Goal: Task Accomplishment & Management: Use online tool/utility

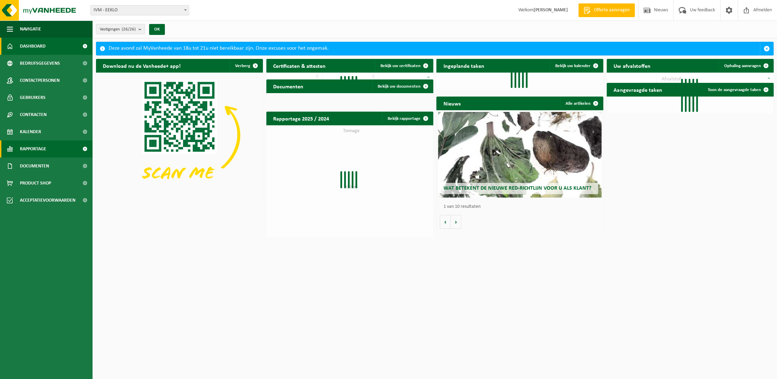
click at [36, 148] on span "Rapportage" at bounding box center [33, 149] width 26 height 17
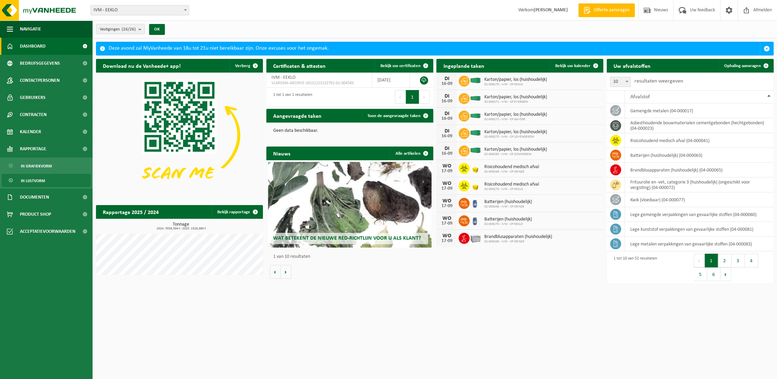
click at [36, 180] on span "In lijstvorm" at bounding box center [33, 180] width 24 height 13
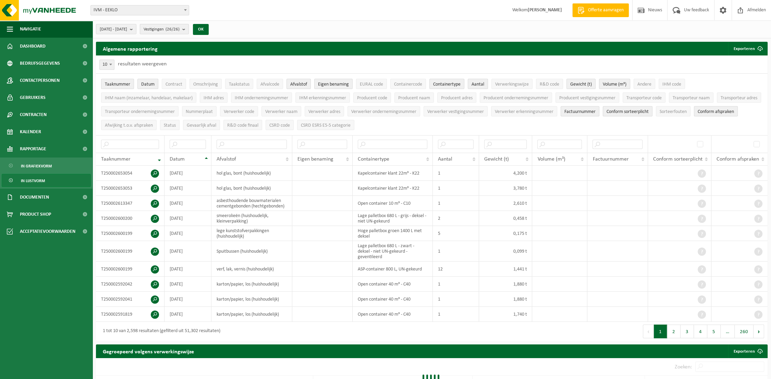
click at [189, 28] on b "submit" at bounding box center [185, 29] width 6 height 10
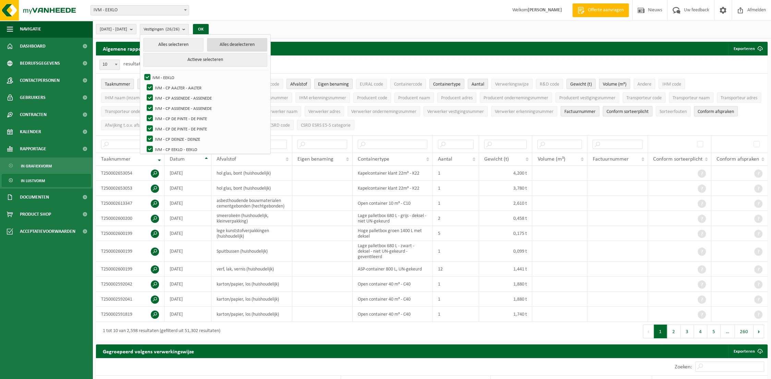
click at [236, 47] on button "Alles deselecteren" at bounding box center [237, 45] width 60 height 14
checkbox input "false"
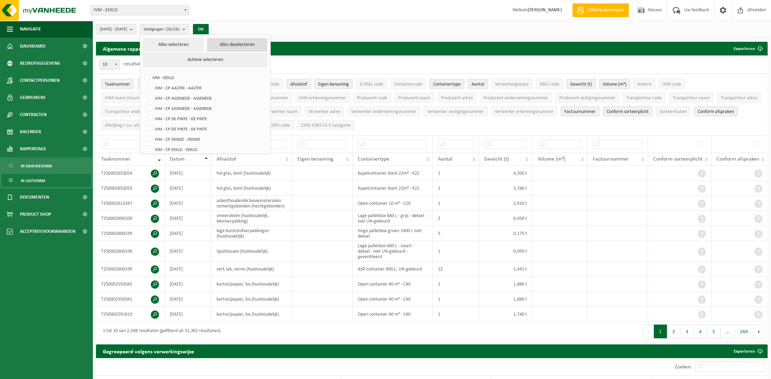
checkbox input "false"
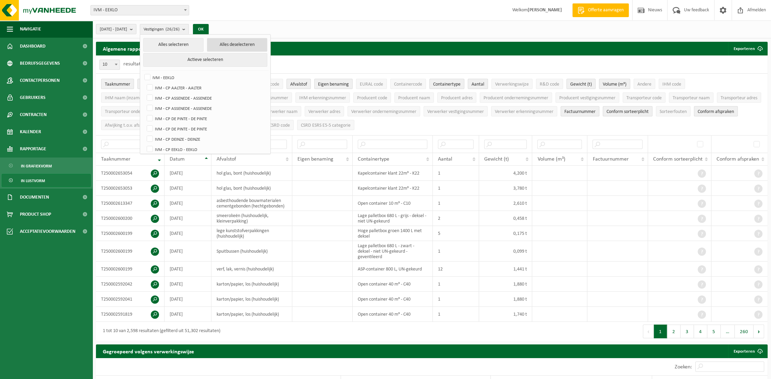
checkbox input "false"
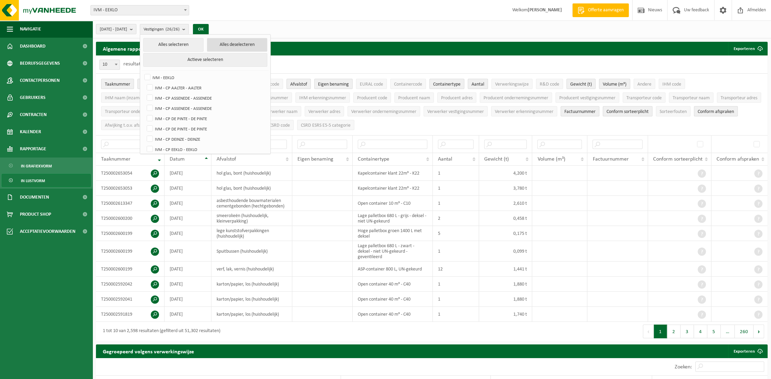
checkbox input "false"
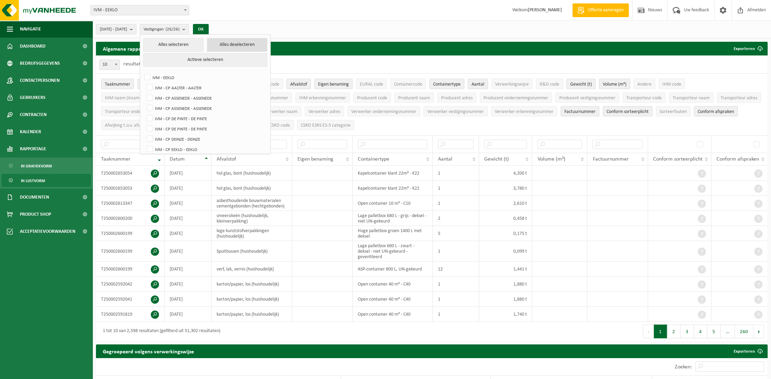
checkbox input "false"
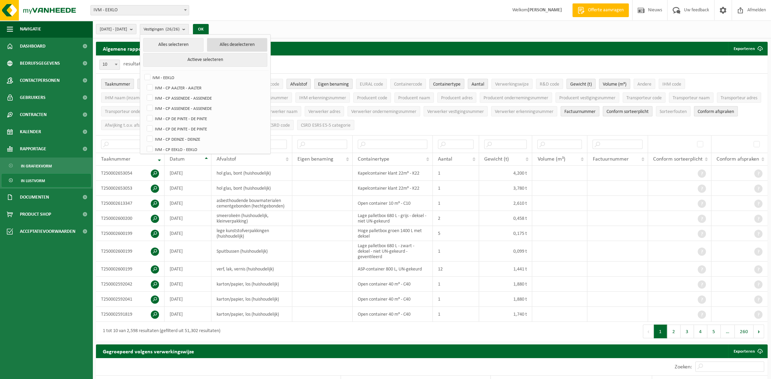
checkbox input "false"
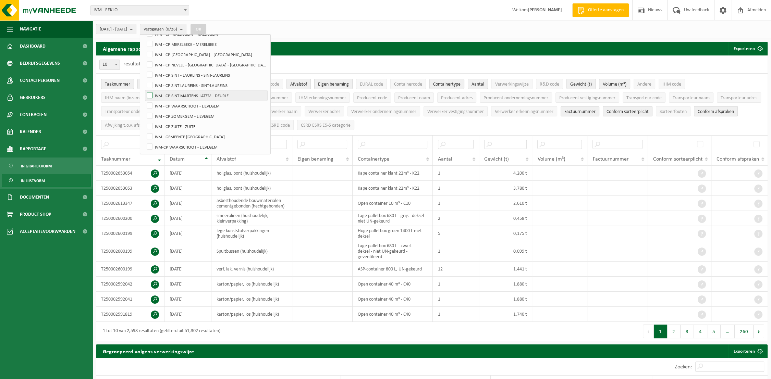
click at [212, 92] on label "IVM - CP SINT-MARTENS-LATEM - DEURLE" at bounding box center [206, 95] width 122 height 10
click at [144, 90] on input "IVM - CP SINT-MARTENS-LATEM - DEURLE" at bounding box center [144, 90] width 0 height 0
checkbox input "true"
click at [206, 31] on button "OK" at bounding box center [199, 29] width 16 height 11
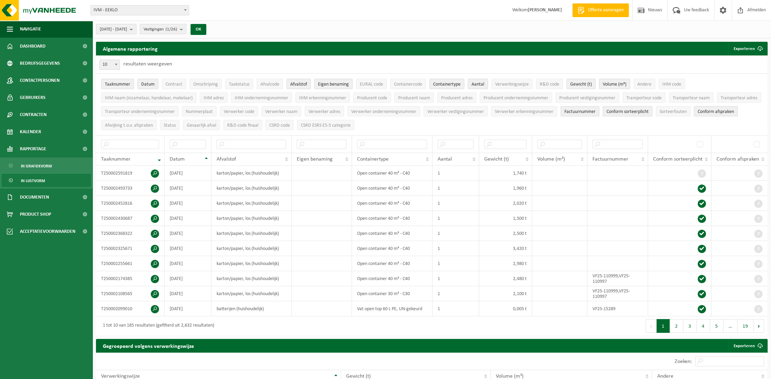
click at [136, 29] on b "submit" at bounding box center [133, 29] width 6 height 10
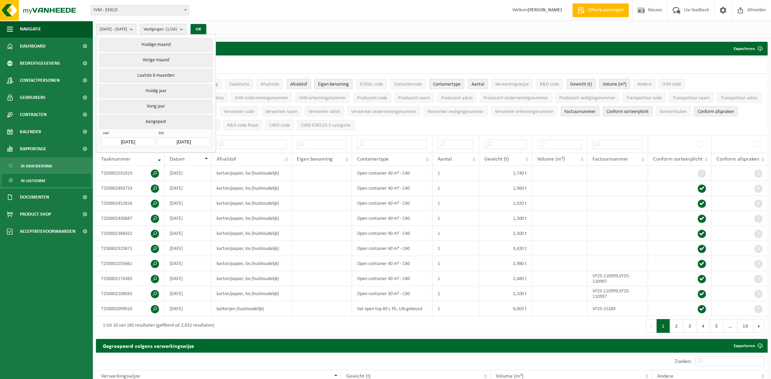
click at [147, 133] on span "van" at bounding box center [127, 134] width 53 height 7
click at [142, 140] on input "2025-04-01" at bounding box center [127, 141] width 53 height 9
click at [178, 156] on icon at bounding box center [178, 155] width 11 height 11
click at [181, 179] on div "1" at bounding box center [180, 178] width 12 height 11
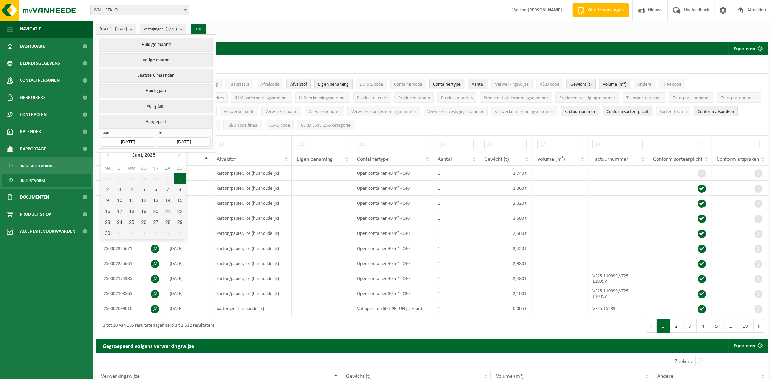
type input "2025-06-01"
click at [195, 138] on input "2025-09-16" at bounding box center [183, 141] width 53 height 9
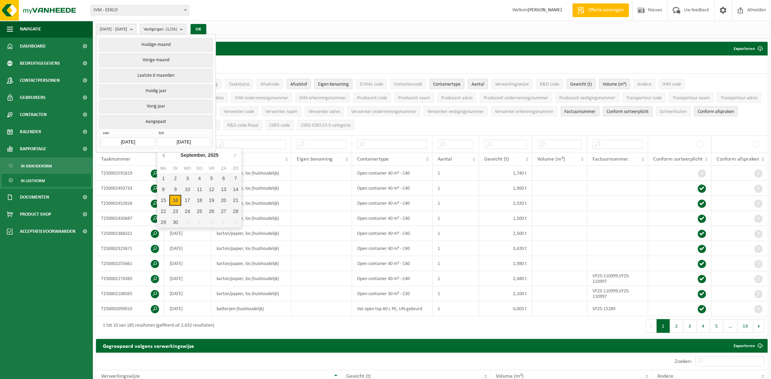
click at [165, 154] on icon at bounding box center [164, 155] width 11 height 11
click at [162, 232] on div "30" at bounding box center [163, 233] width 12 height 11
type input "2025-06-30"
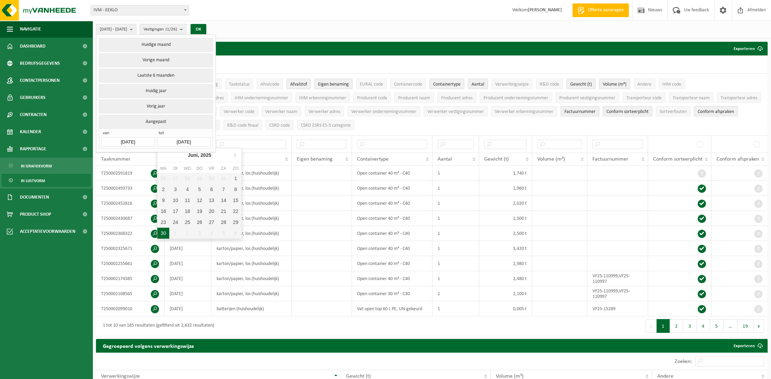
type input "2025-06-01"
click at [206, 27] on button "OK" at bounding box center [199, 29] width 16 height 11
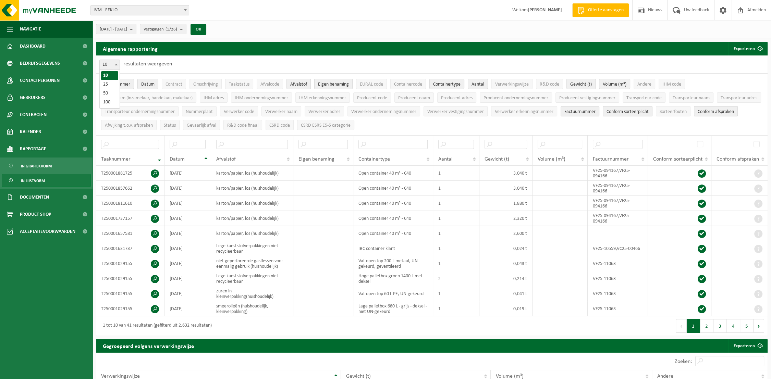
click at [117, 64] on b at bounding box center [116, 65] width 3 height 2
select select "50"
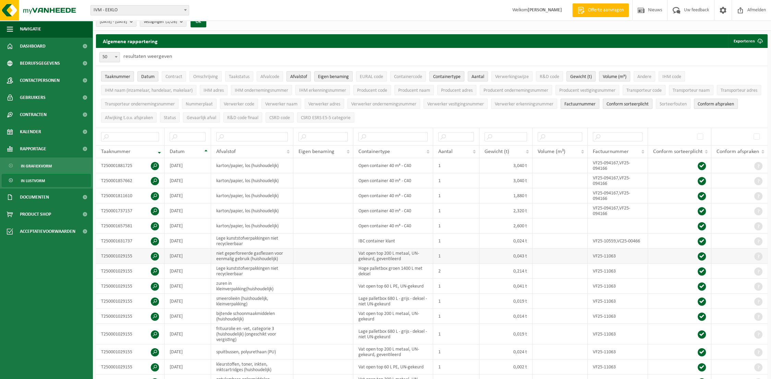
scroll to position [9, 0]
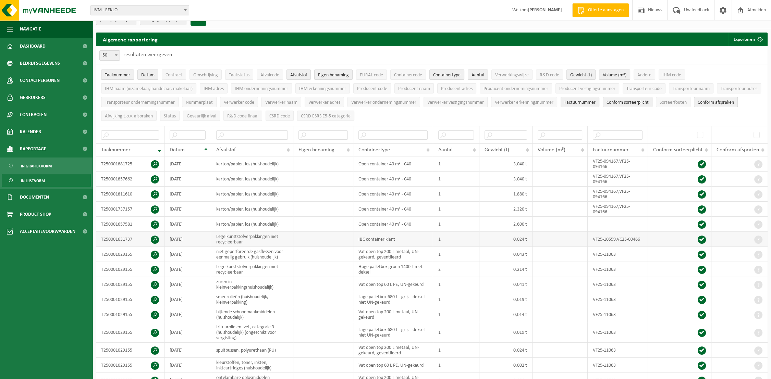
click at [154, 237] on span at bounding box center [155, 240] width 8 height 8
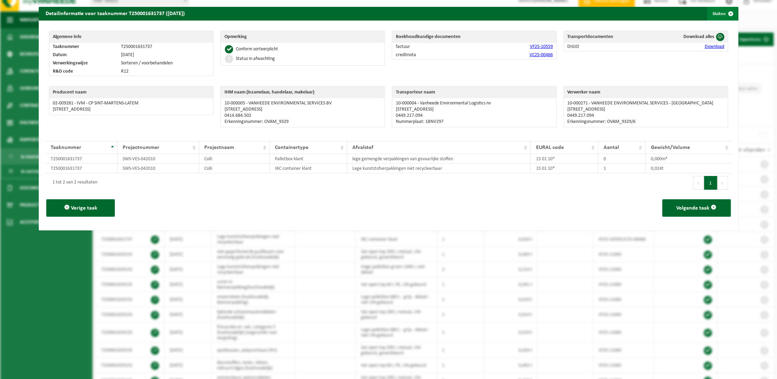
click at [718, 14] on button "Sluiten" at bounding box center [722, 14] width 31 height 14
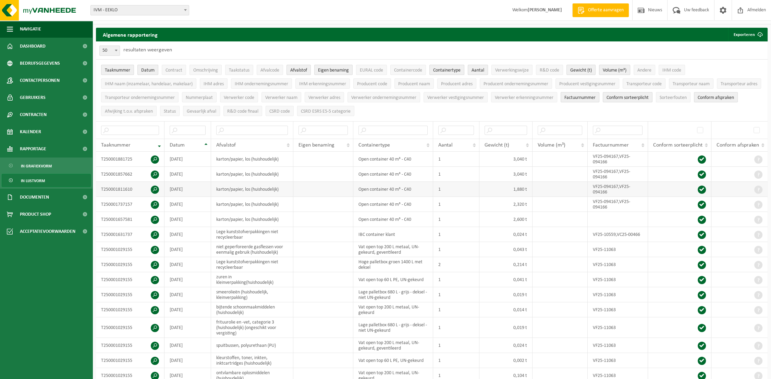
scroll to position [19, 0]
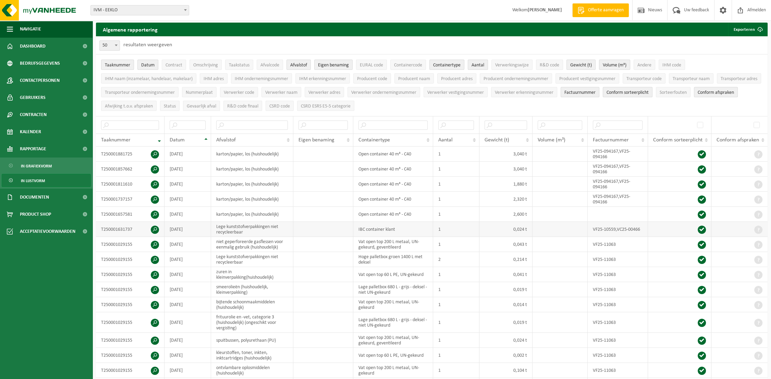
click at [155, 228] on span at bounding box center [155, 230] width 8 height 8
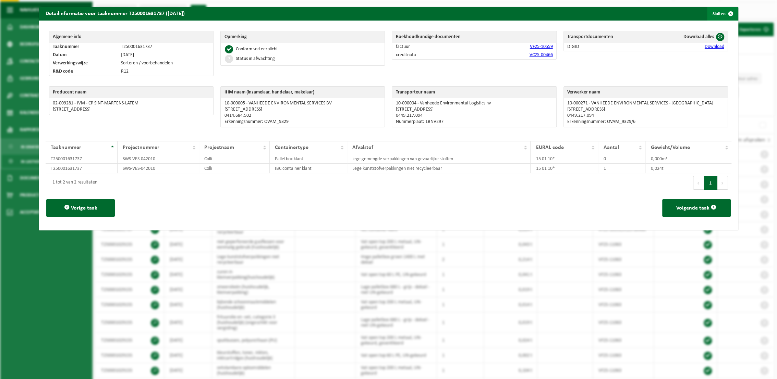
click at [724, 11] on span "button" at bounding box center [731, 14] width 14 height 14
